Goal: Task Accomplishment & Management: Complete application form

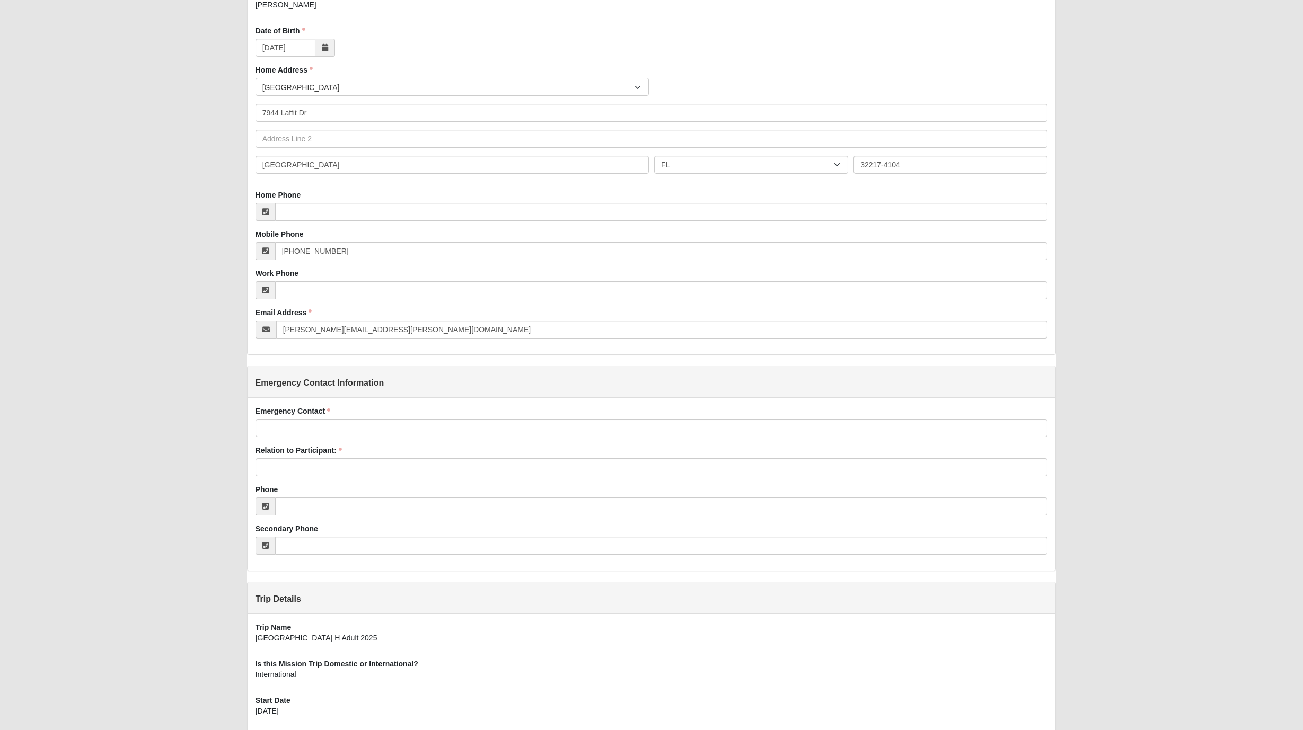
scroll to position [175, 0]
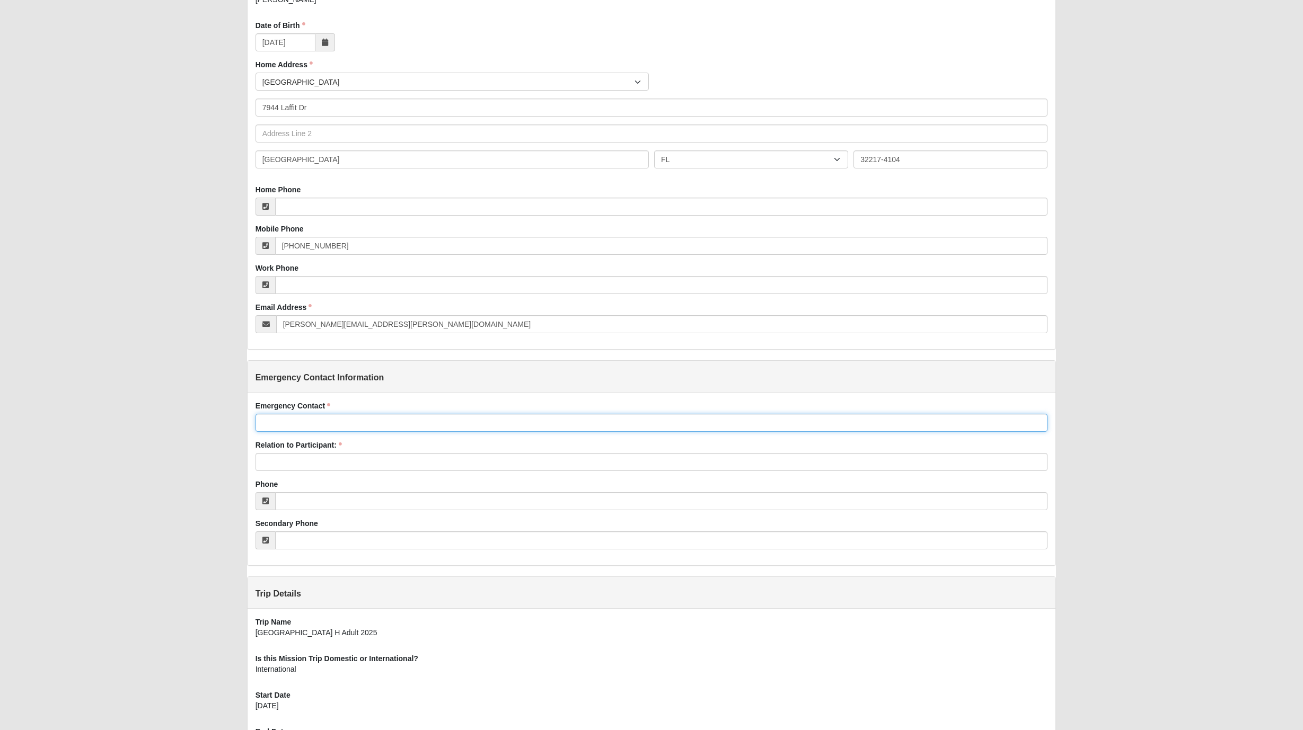
click at [315, 432] on input "Emergency Contact" at bounding box center [651, 423] width 792 height 18
type input "[PERSON_NAME]"
click at [306, 471] on input "Relation to Participant:" at bounding box center [651, 462] width 792 height 18
type input "Step daughter"
type input "[PHONE_NUMBER]"
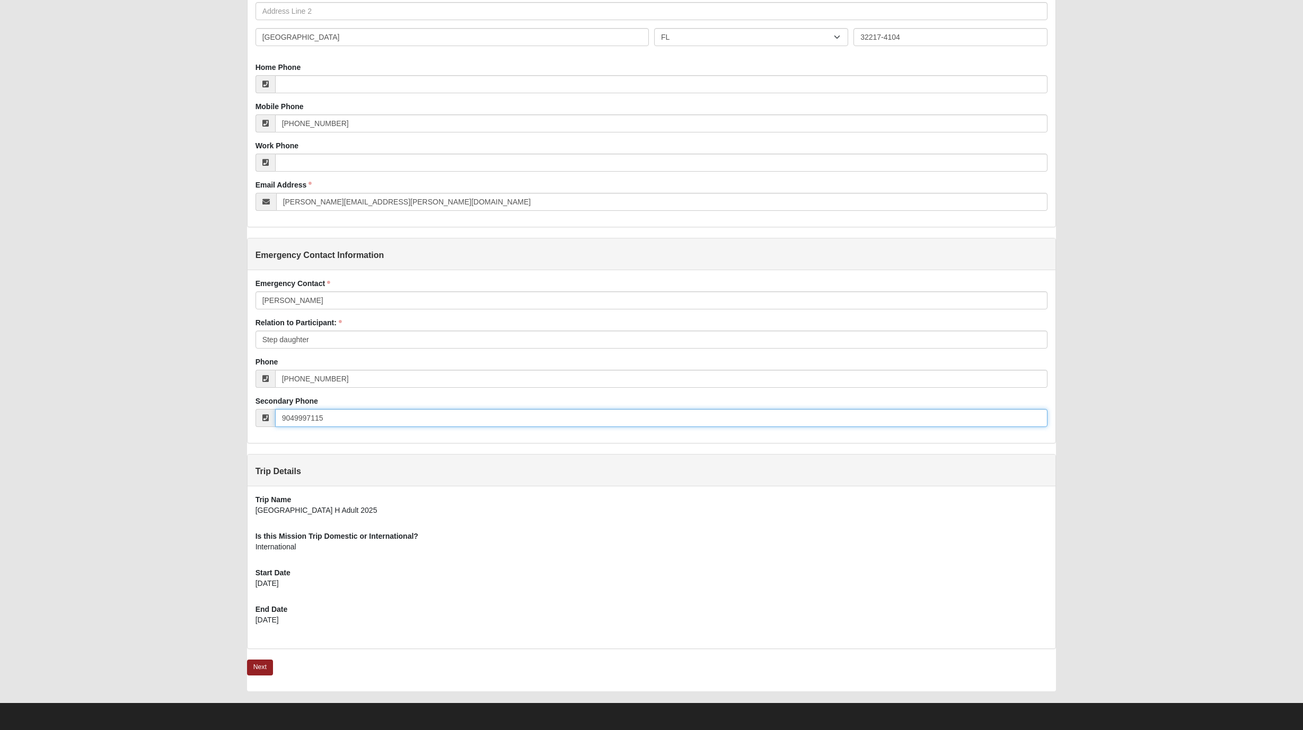
scroll to position [354, 0]
type input "[PHONE_NUMBER]"
click at [271, 666] on link "Next" at bounding box center [260, 667] width 26 height 15
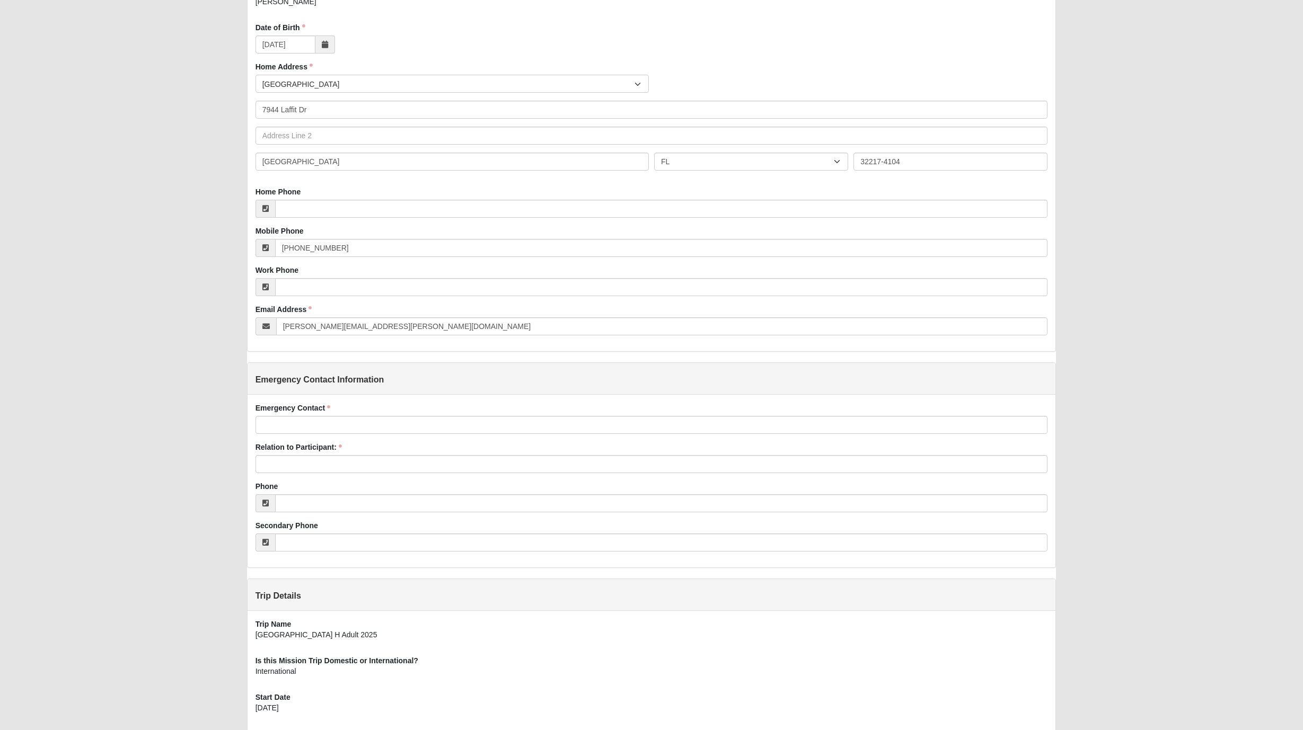
scroll to position [167, 0]
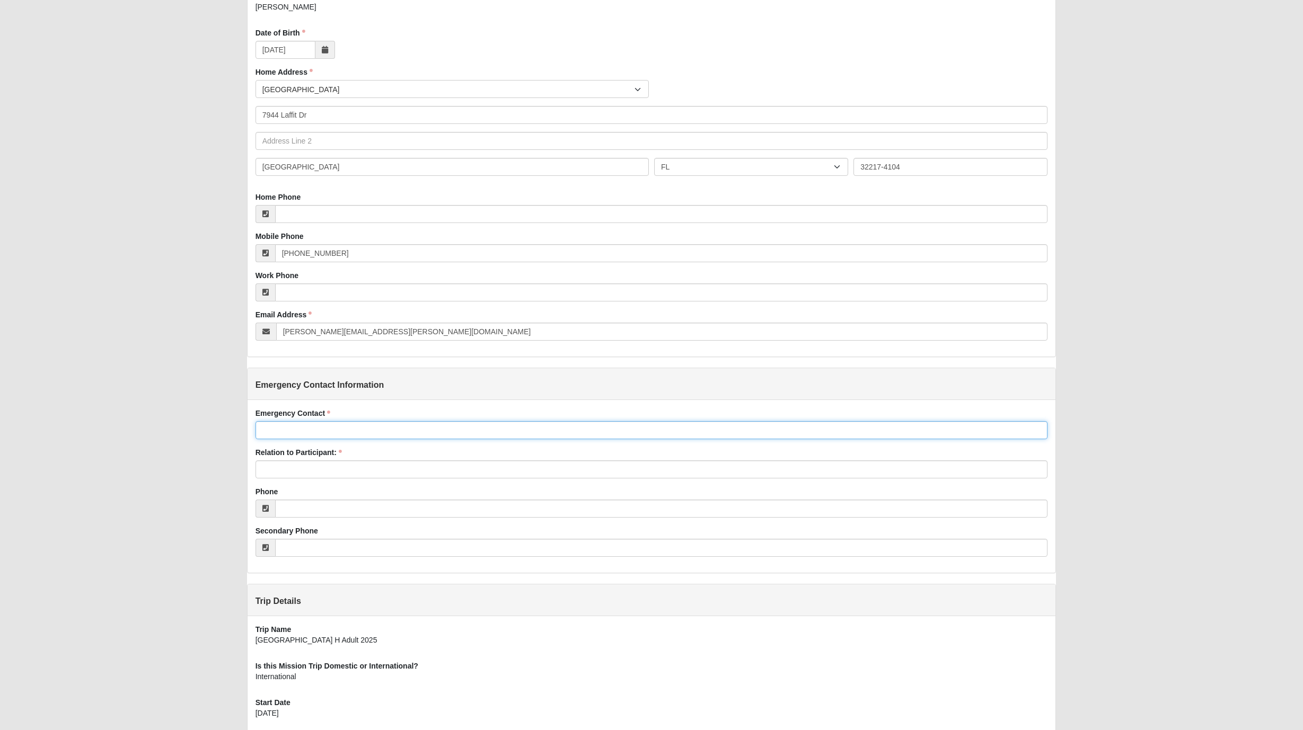
click at [333, 439] on input "Emergency Contact" at bounding box center [651, 430] width 792 height 18
type input "[PERSON_NAME]"
click at [311, 479] on input "Relation to Participant:" at bounding box center [651, 470] width 792 height 18
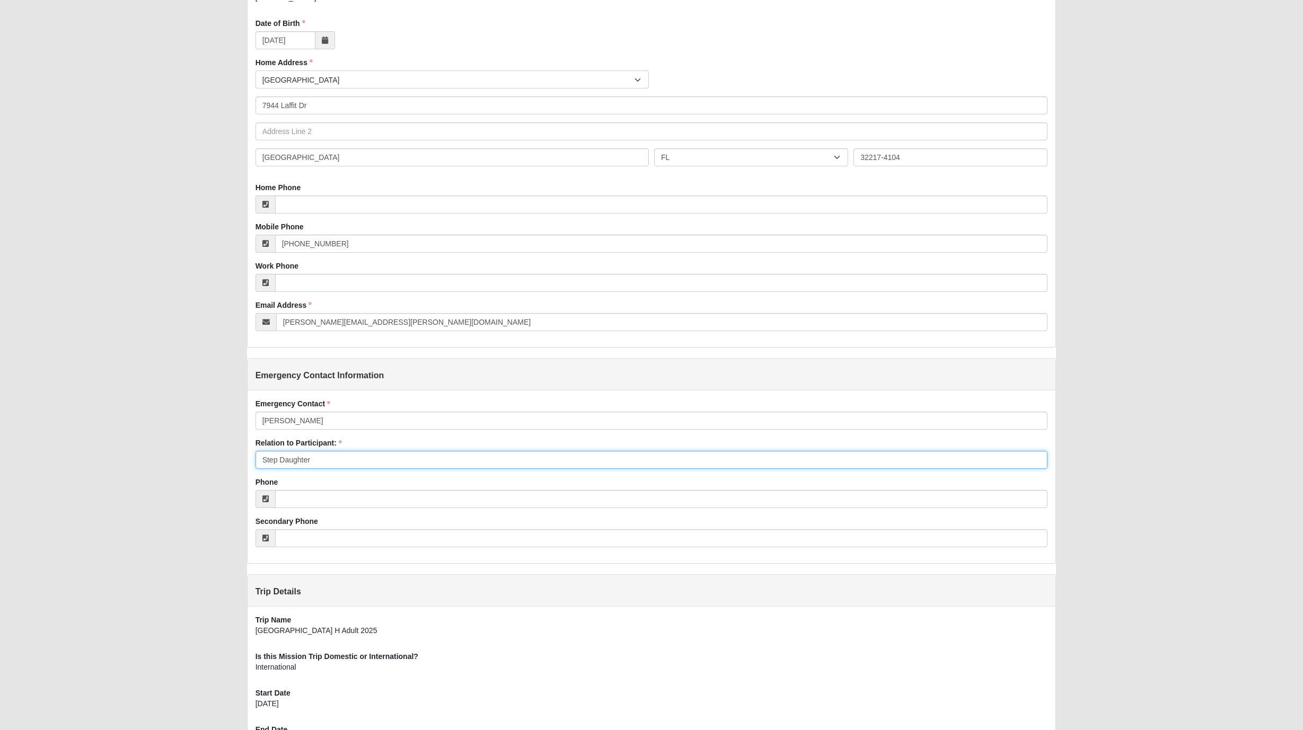
type input "Step Daughter"
type input "[PHONE_NUMBER]"
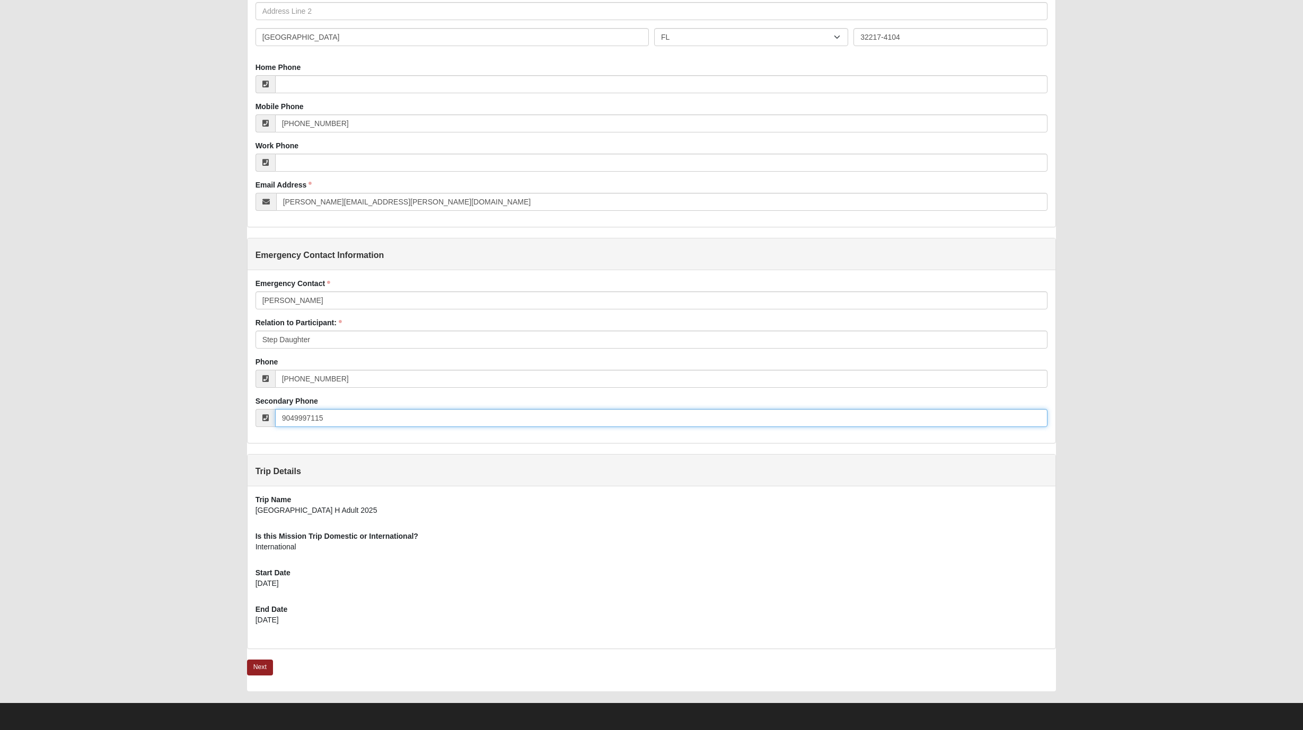
scroll to position [354, 0]
type input "[PHONE_NUMBER]"
click at [260, 662] on link "Next" at bounding box center [260, 667] width 26 height 15
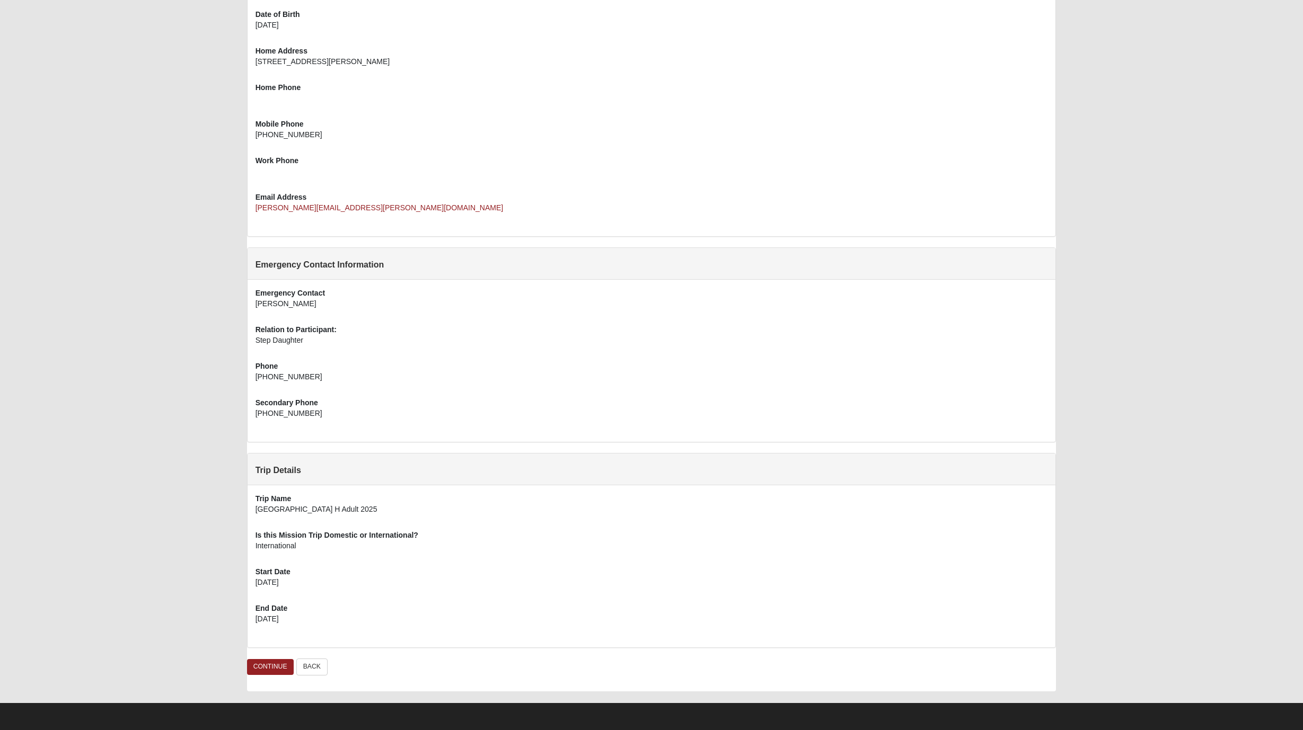
scroll to position [236, 0]
click at [287, 667] on link "CONTINUE" at bounding box center [270, 666] width 47 height 15
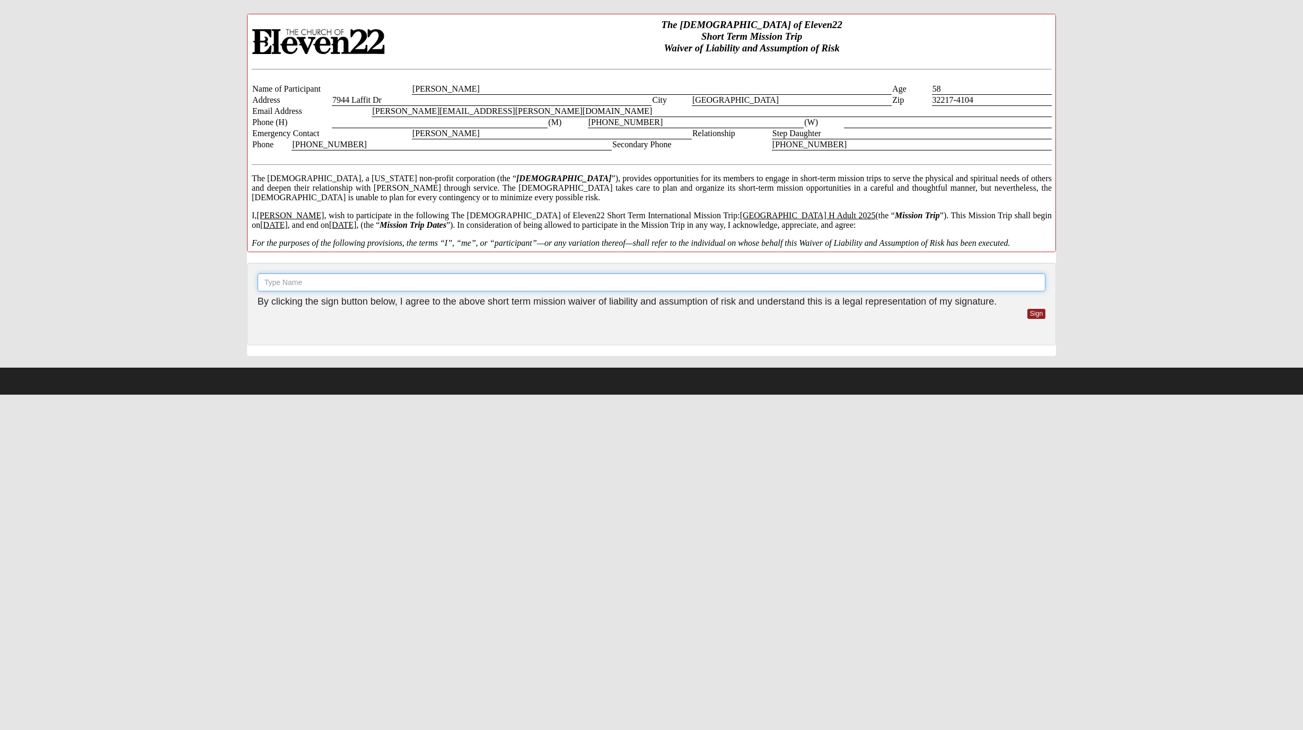
click at [440, 282] on input "text" at bounding box center [652, 282] width 788 height 18
type input "[PERSON_NAME]"
click at [1034, 317] on link "Sign" at bounding box center [1036, 314] width 19 height 10
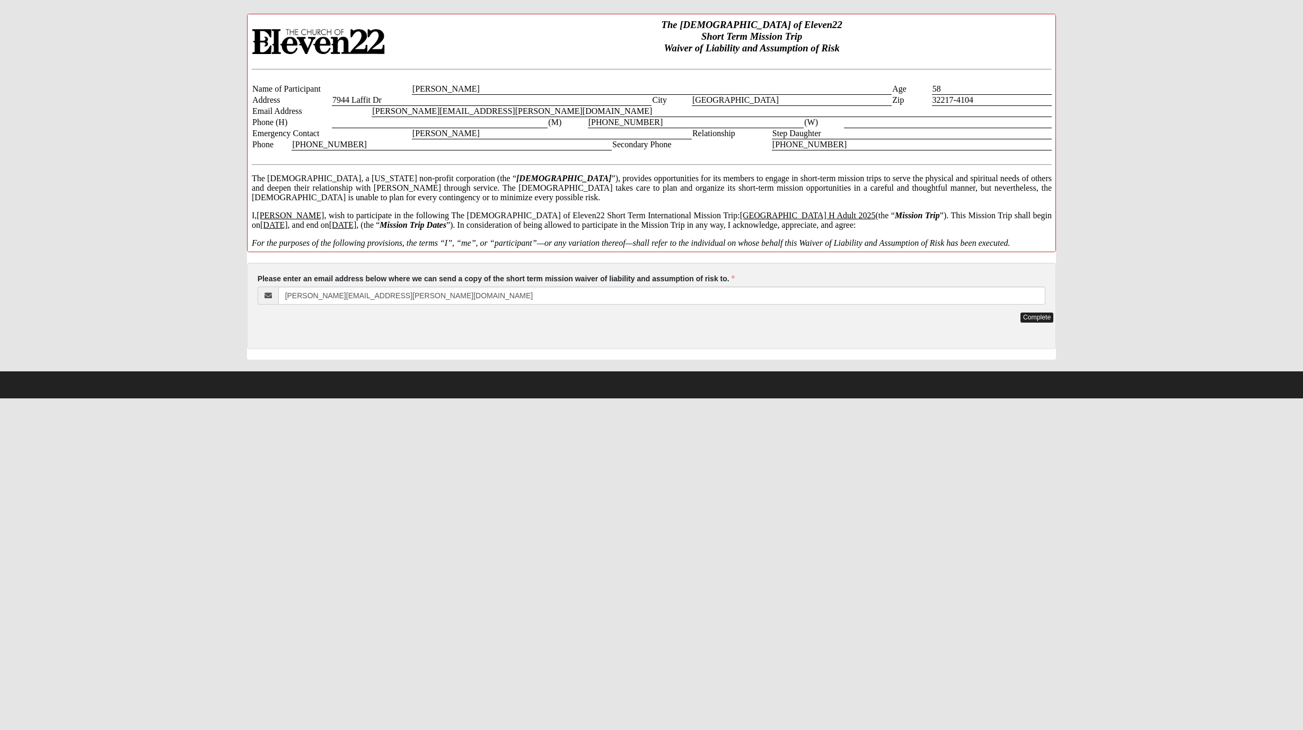
click at [1034, 322] on link "Complete" at bounding box center [1036, 318] width 33 height 10
